Goal: Register for event/course

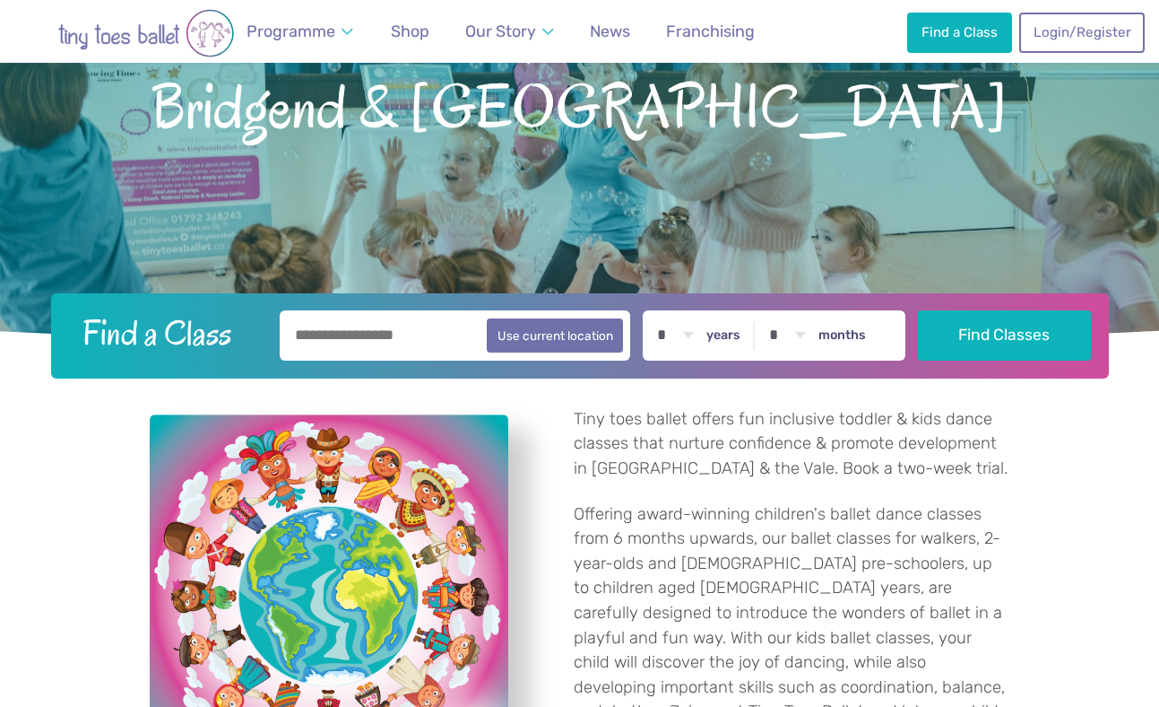
scroll to position [256, 0]
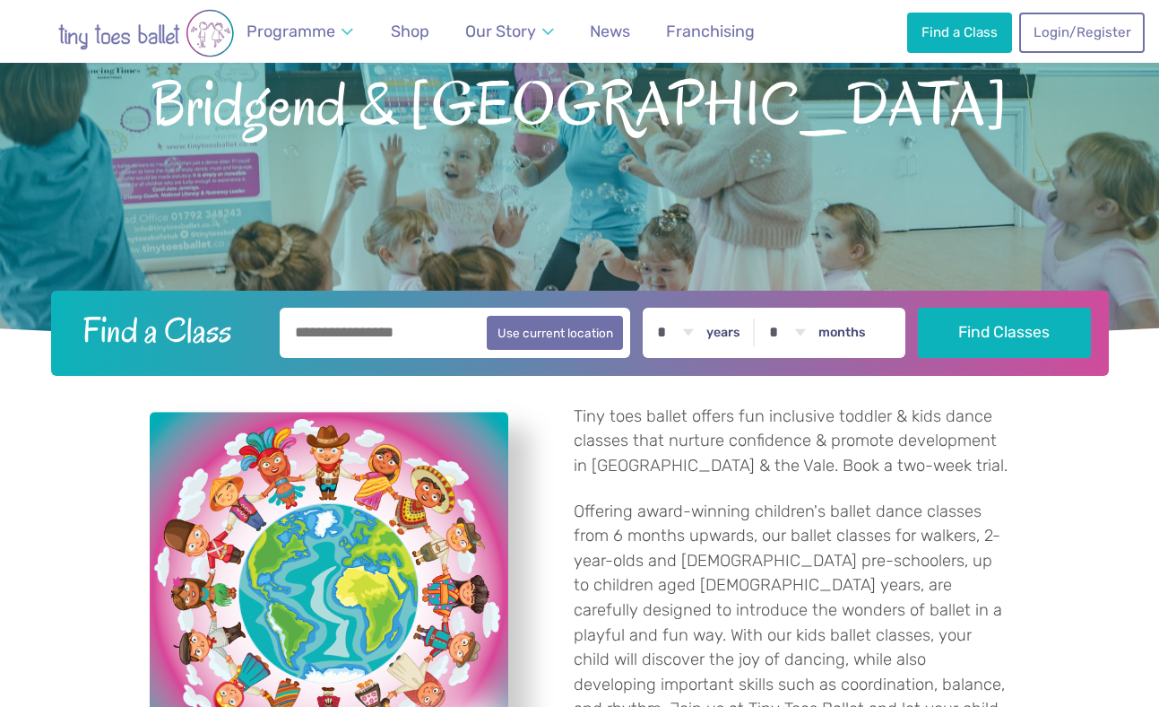
click at [382, 346] on input "text" at bounding box center [456, 333] width 352 height 50
click at [605, 337] on button "Use current location" at bounding box center [555, 332] width 137 height 34
type input "**********"
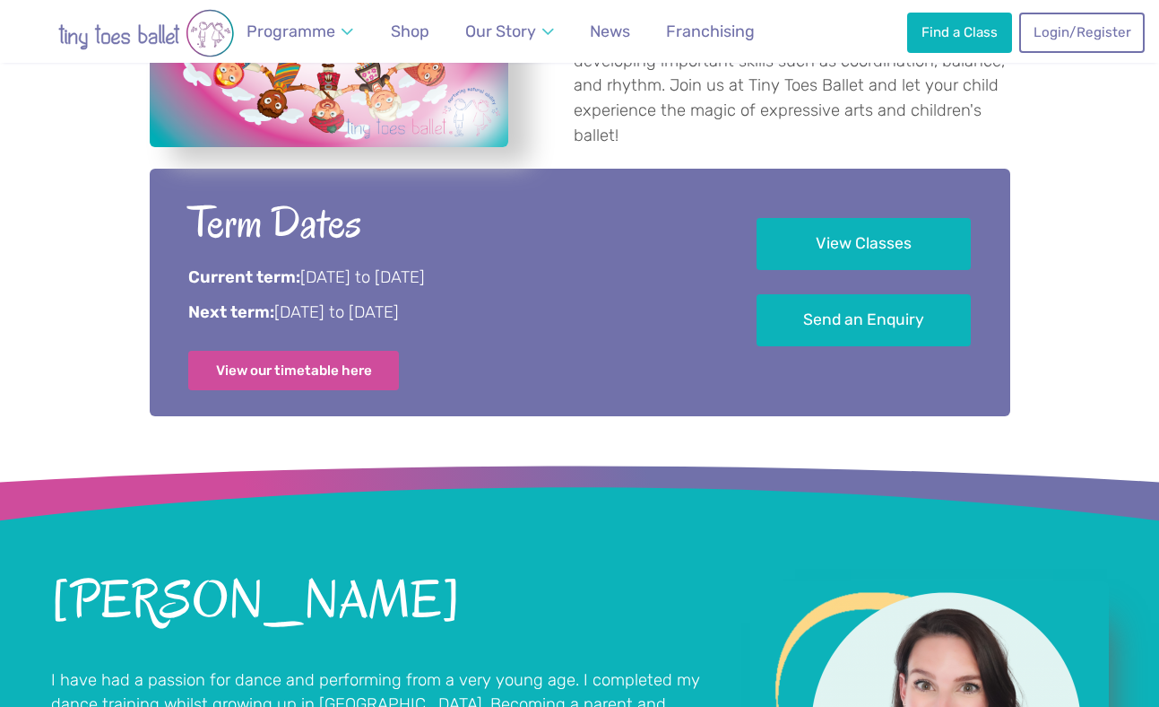
scroll to position [880, 0]
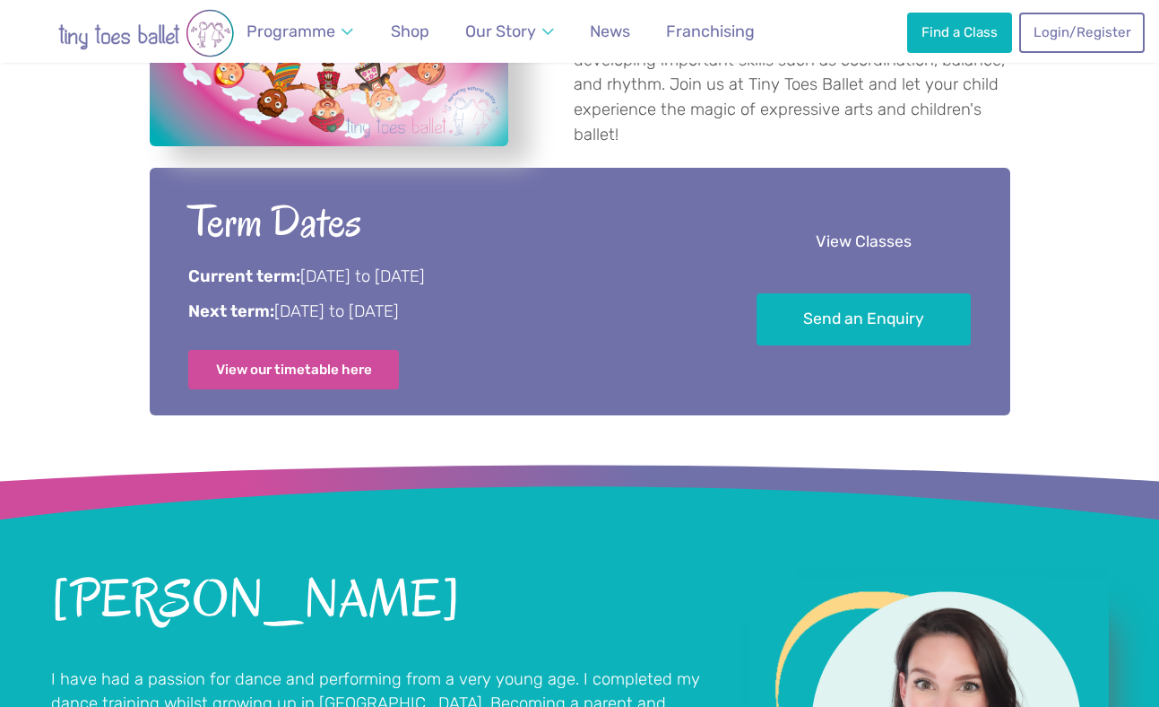
click at [873, 255] on link "View Classes" at bounding box center [864, 242] width 214 height 53
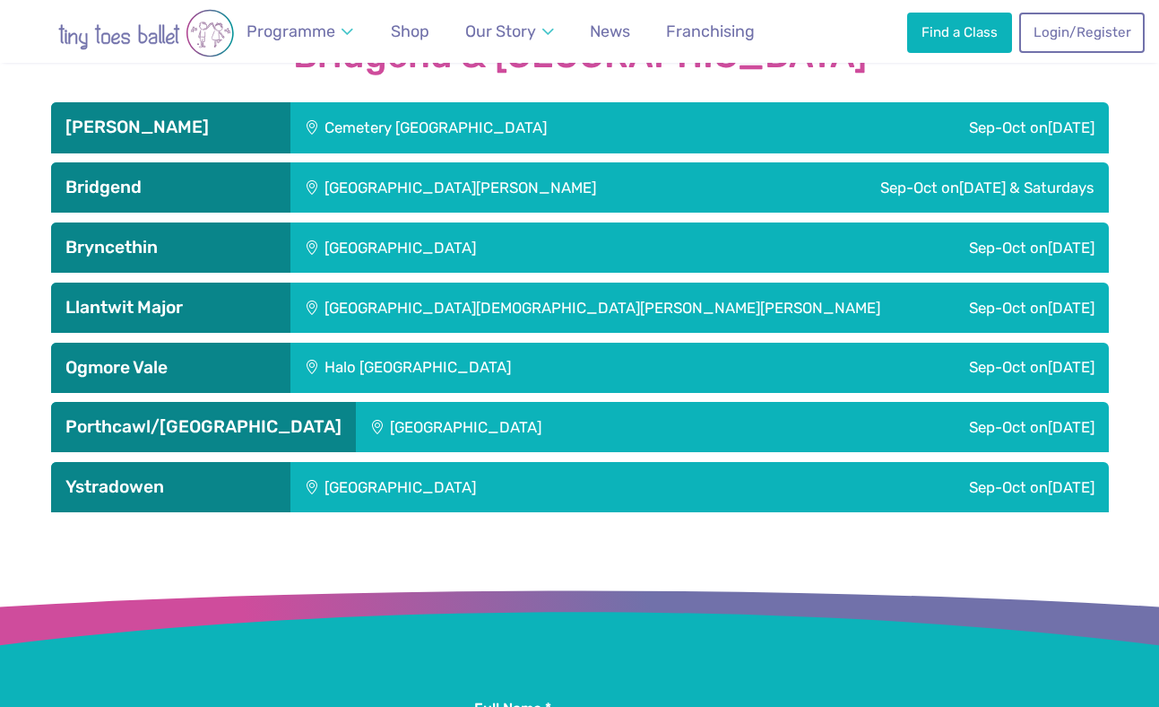
click at [432, 182] on div "[GEOGRAPHIC_DATA][PERSON_NAME]" at bounding box center [523, 187] width 465 height 50
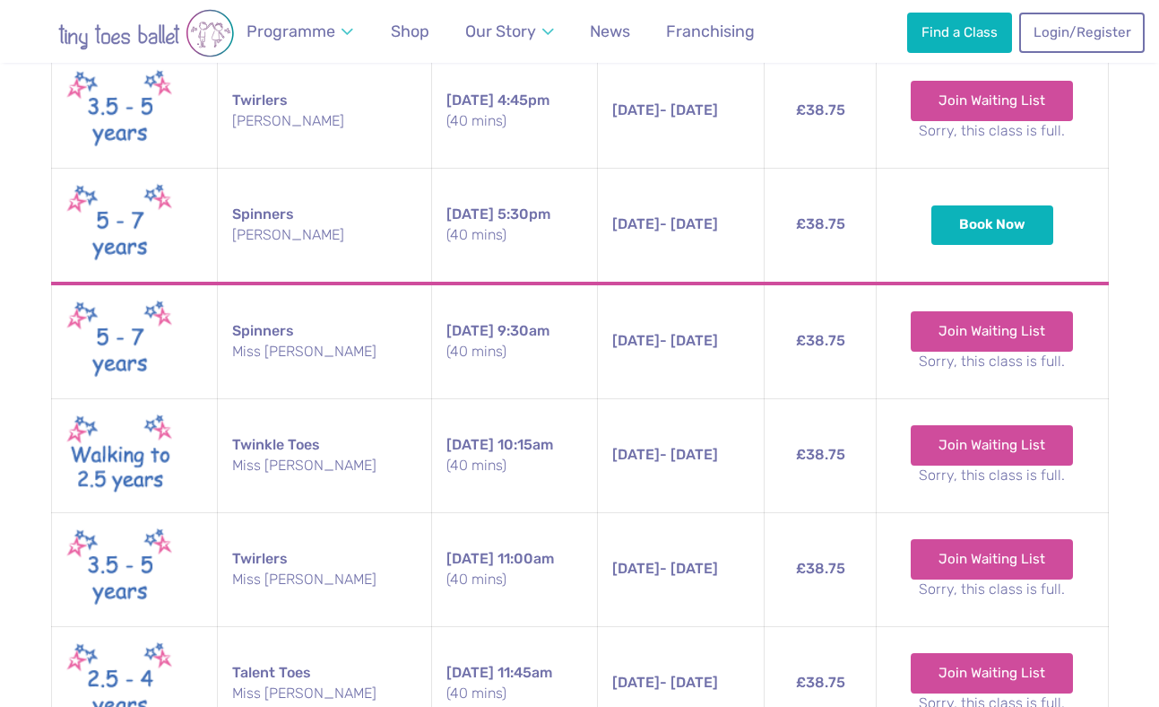
scroll to position [3333, 0]
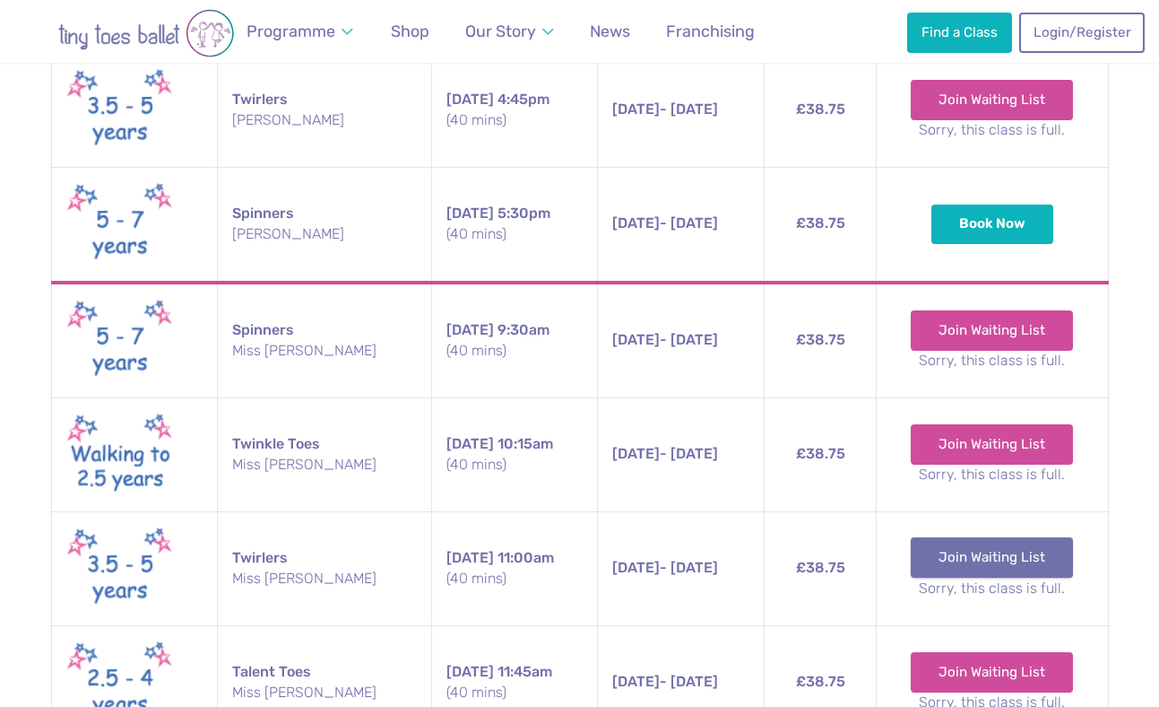
click at [1014, 567] on link "Join Waiting List" at bounding box center [992, 556] width 162 height 39
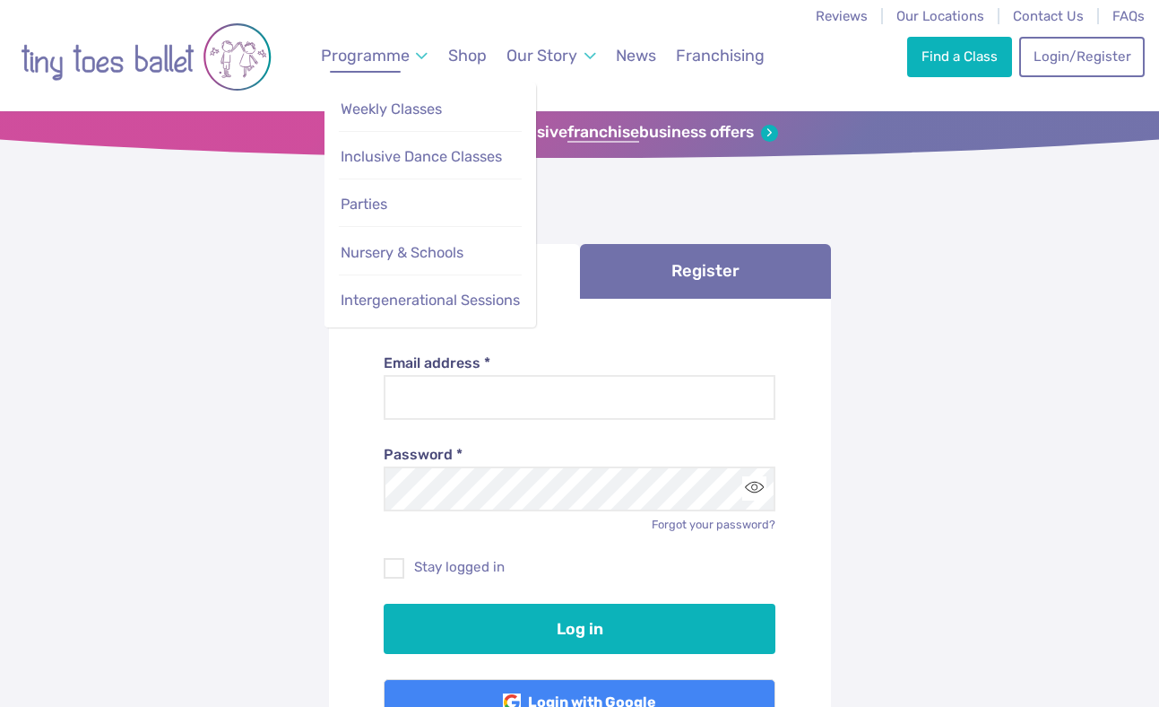
click at [412, 56] on link "Programme" at bounding box center [375, 56] width 124 height 40
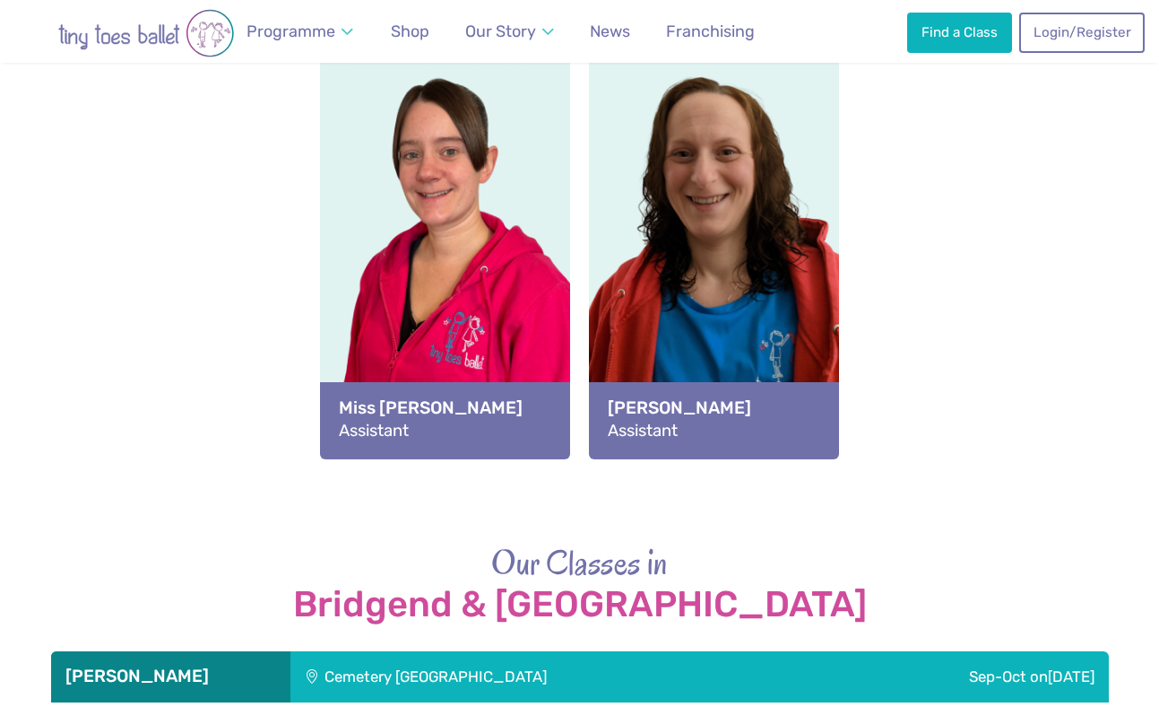
scroll to position [2280, 0]
